Goal: Information Seeking & Learning: Learn about a topic

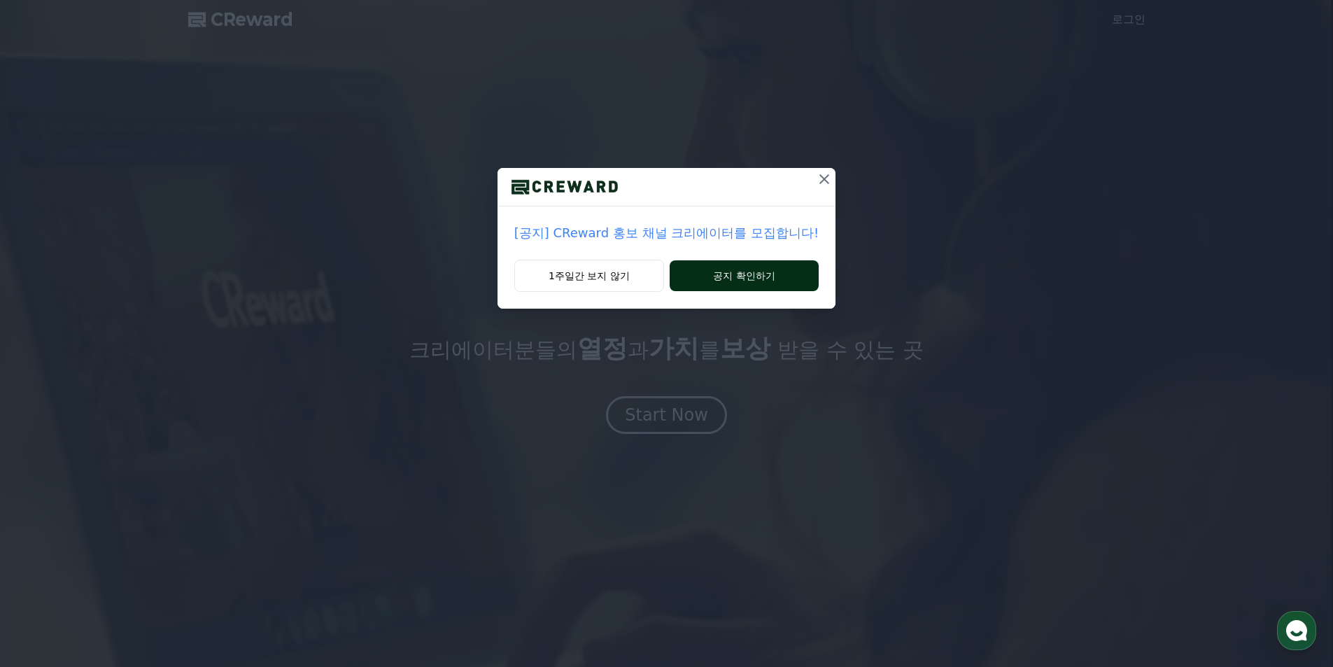
click at [809, 282] on button "공지 확인하기" at bounding box center [743, 275] width 149 height 31
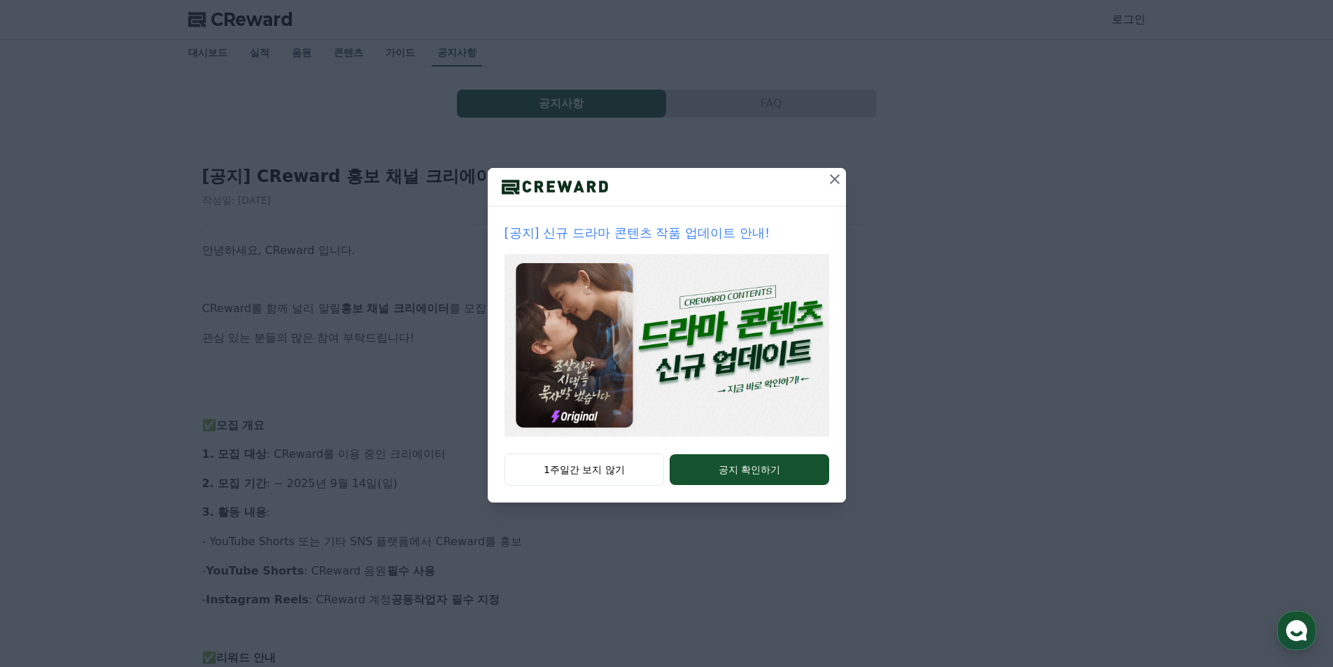
click at [832, 185] on icon at bounding box center [834, 179] width 17 height 17
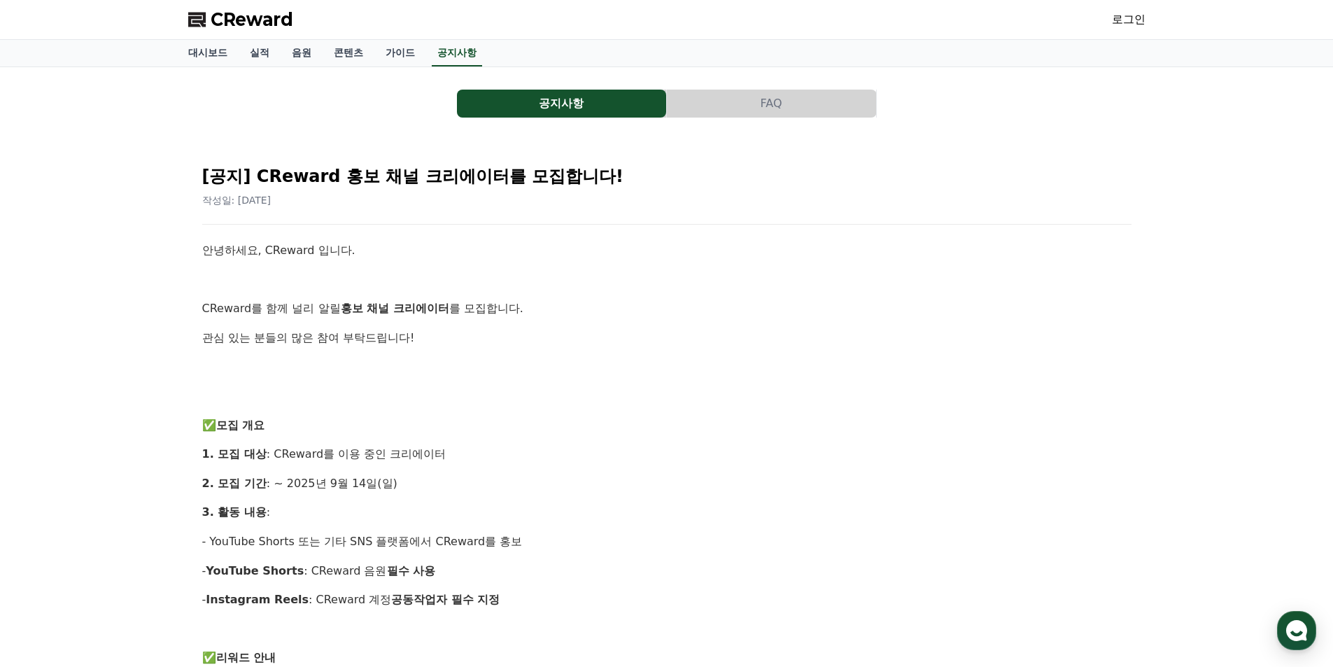
scroll to position [140, 0]
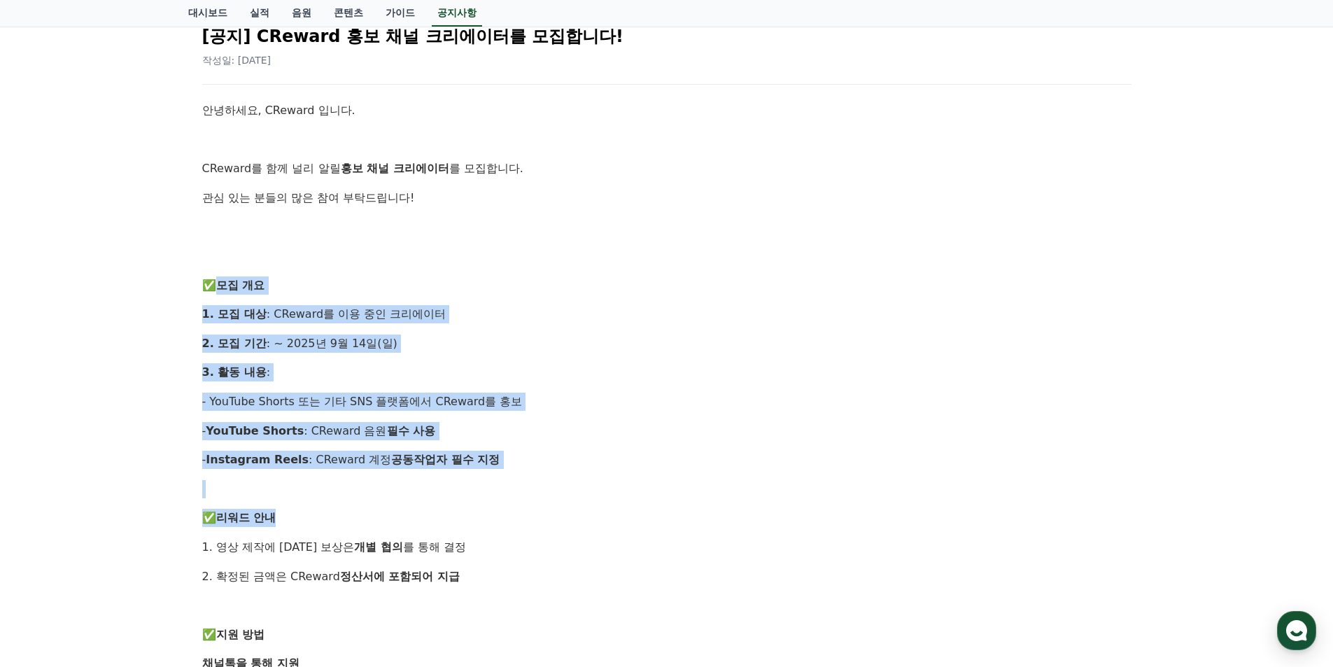
drag, startPoint x: 243, startPoint y: 310, endPoint x: 525, endPoint y: 499, distance: 340.3
click at [525, 499] on div "안녕하세요, CReward 입니다. CReward를 함께 널리 알릴 홍보 채널 크리에이터 를 모집합니다. 관심 있는 분들의 많은 참여 부탁드립…" at bounding box center [666, 590] width 929 height 978
drag, startPoint x: 525, startPoint y: 499, endPoint x: 211, endPoint y: 184, distance: 445.2
click at [211, 185] on div "안녕하세요, CReward 입니다. CReward를 함께 널리 알릴 홍보 채널 크리에이터 를 모집합니다. 관심 있는 분들의 많은 참여 부탁드립…" at bounding box center [666, 590] width 929 height 978
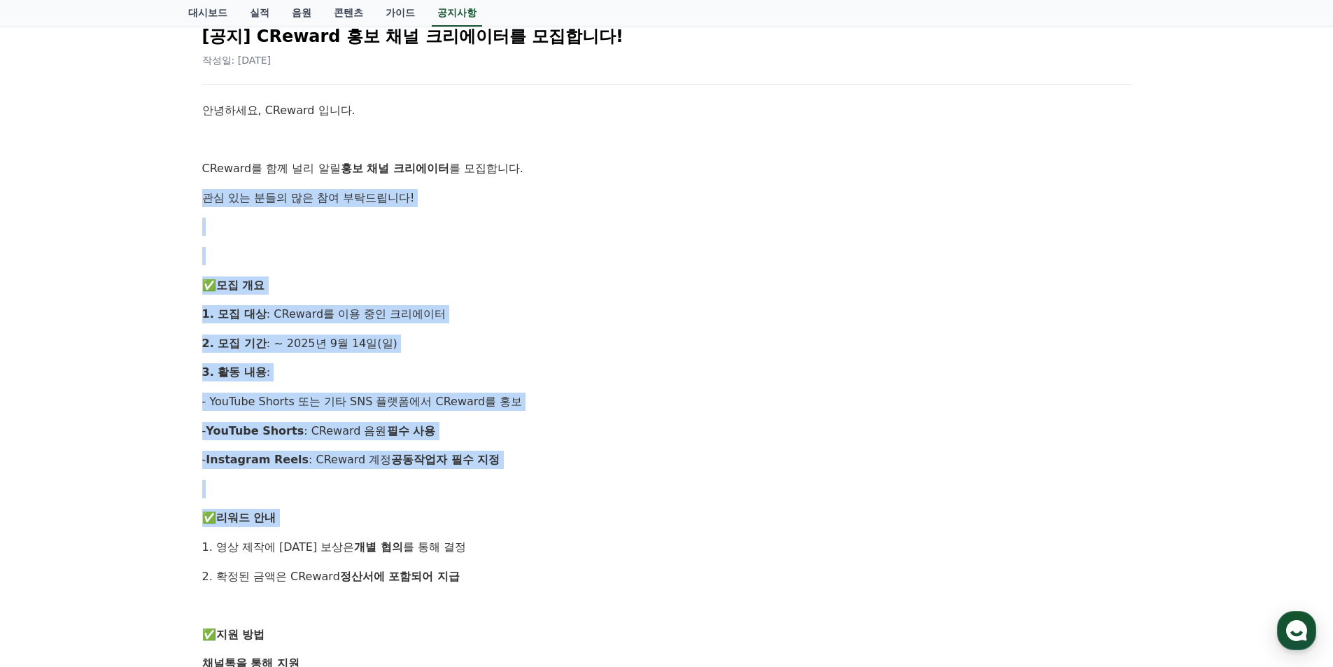
click at [211, 181] on div "안녕하세요, CReward 입니다. CReward를 함께 널리 알릴 홍보 채널 크리에이터 를 모집합니다. 관심 있는 분들의 많은 참여 부탁드립…" at bounding box center [666, 590] width 929 height 978
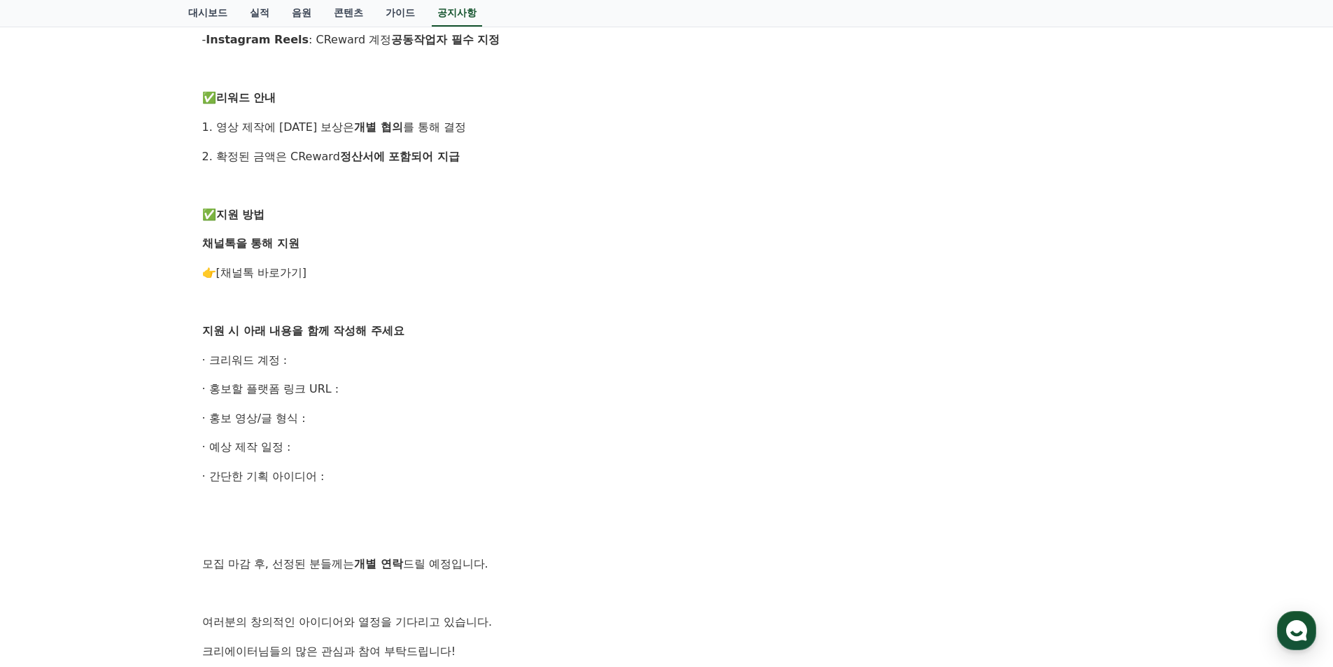
scroll to position [794, 0]
